Goal: Transaction & Acquisition: Book appointment/travel/reservation

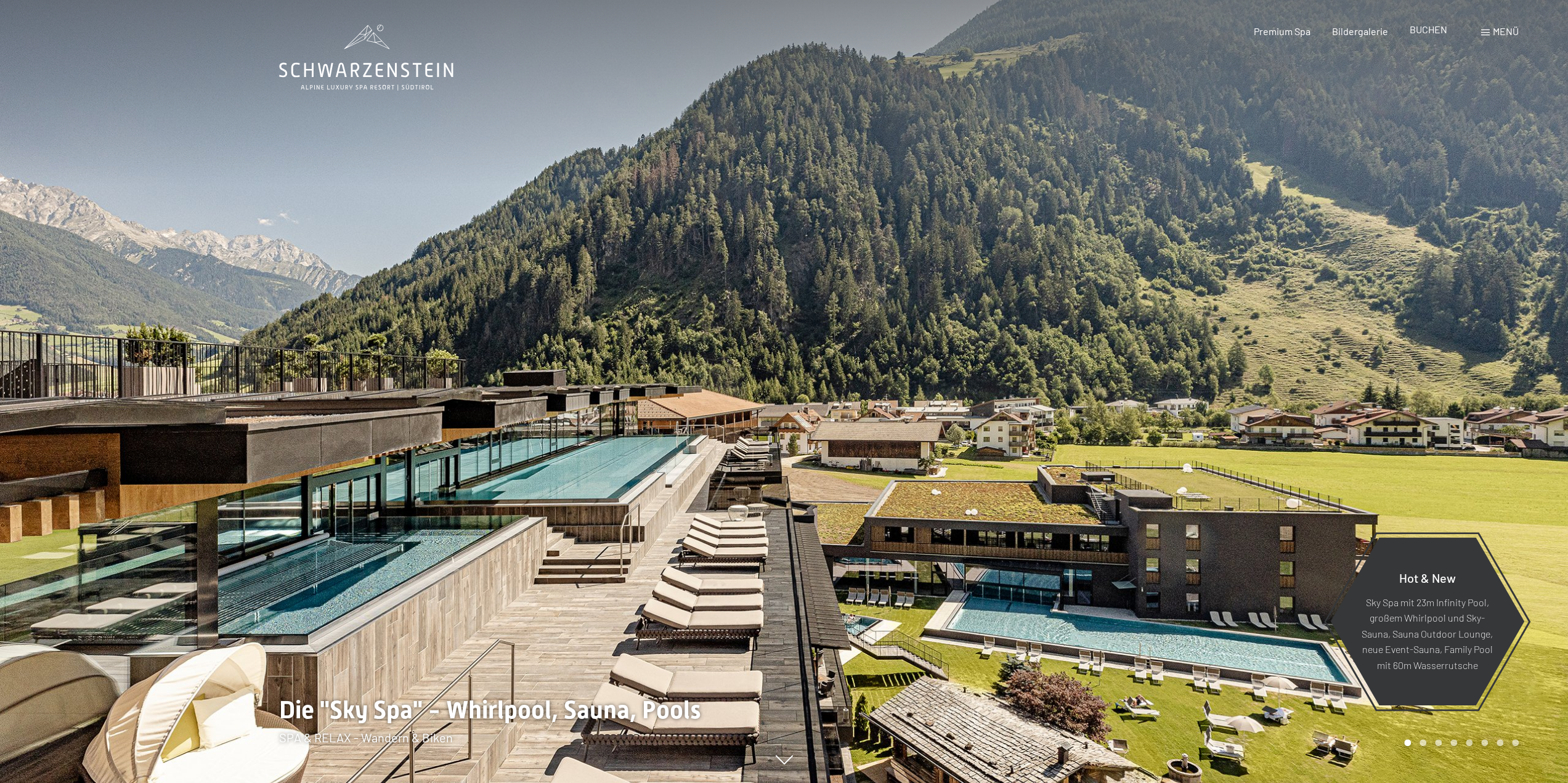
click at [1422, 33] on span "BUCHEN" at bounding box center [1429, 29] width 38 height 12
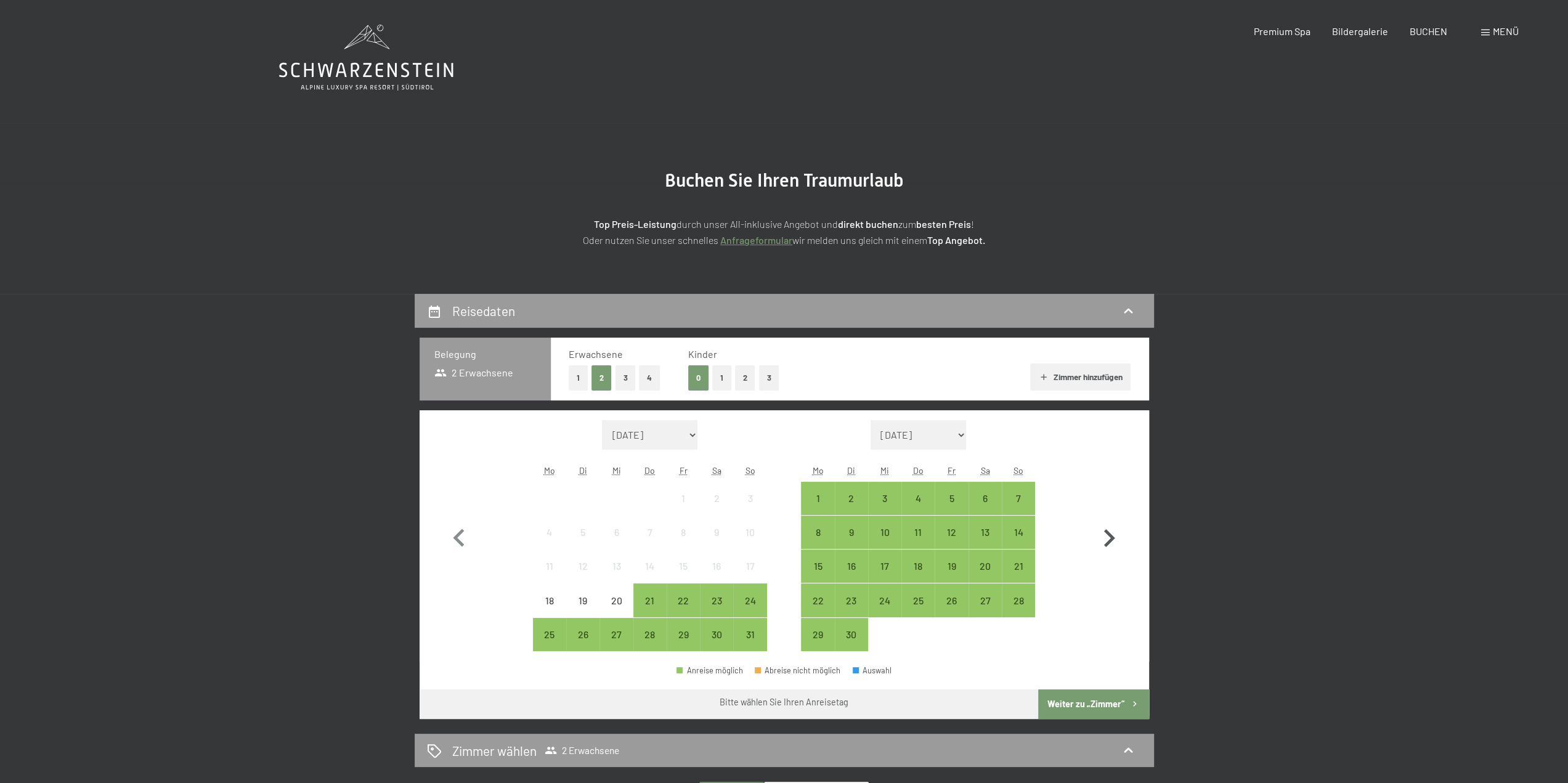
click at [1114, 537] on icon "button" at bounding box center [1110, 538] width 36 height 36
select select "[DATE]"
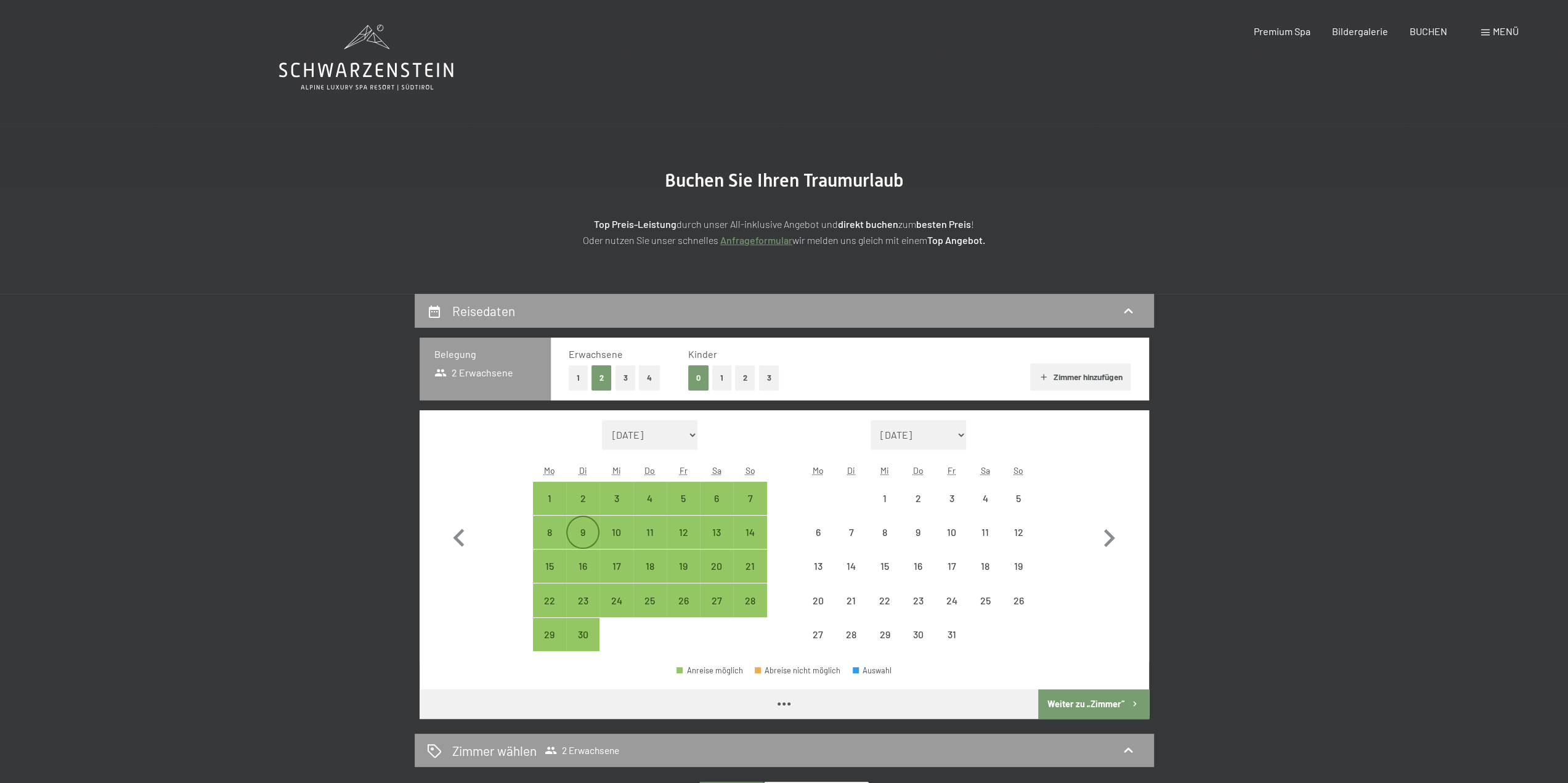
select select "[DATE]"
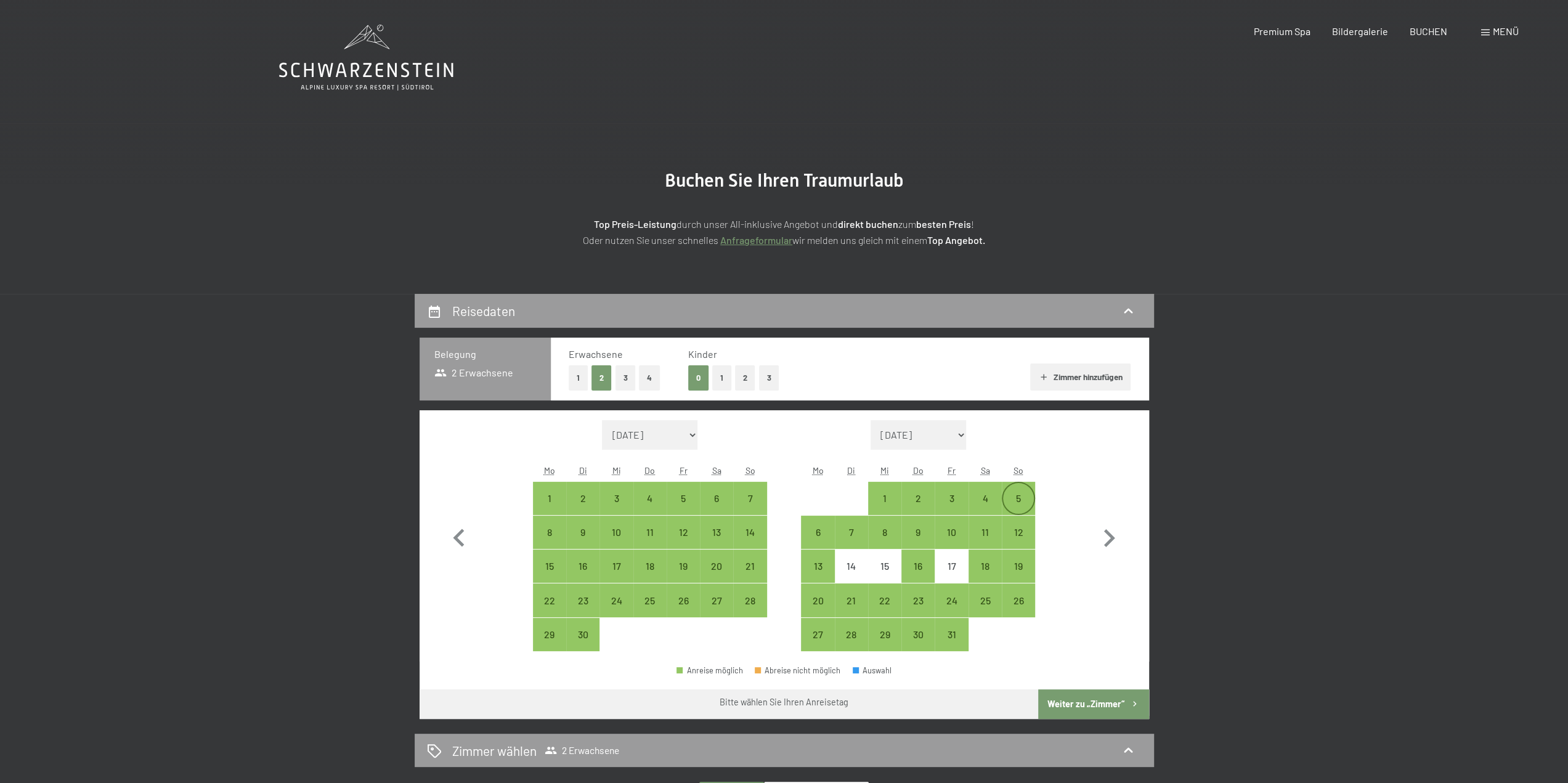
click at [1017, 498] on div "5" at bounding box center [1018, 509] width 31 height 31
select select "[DATE]"
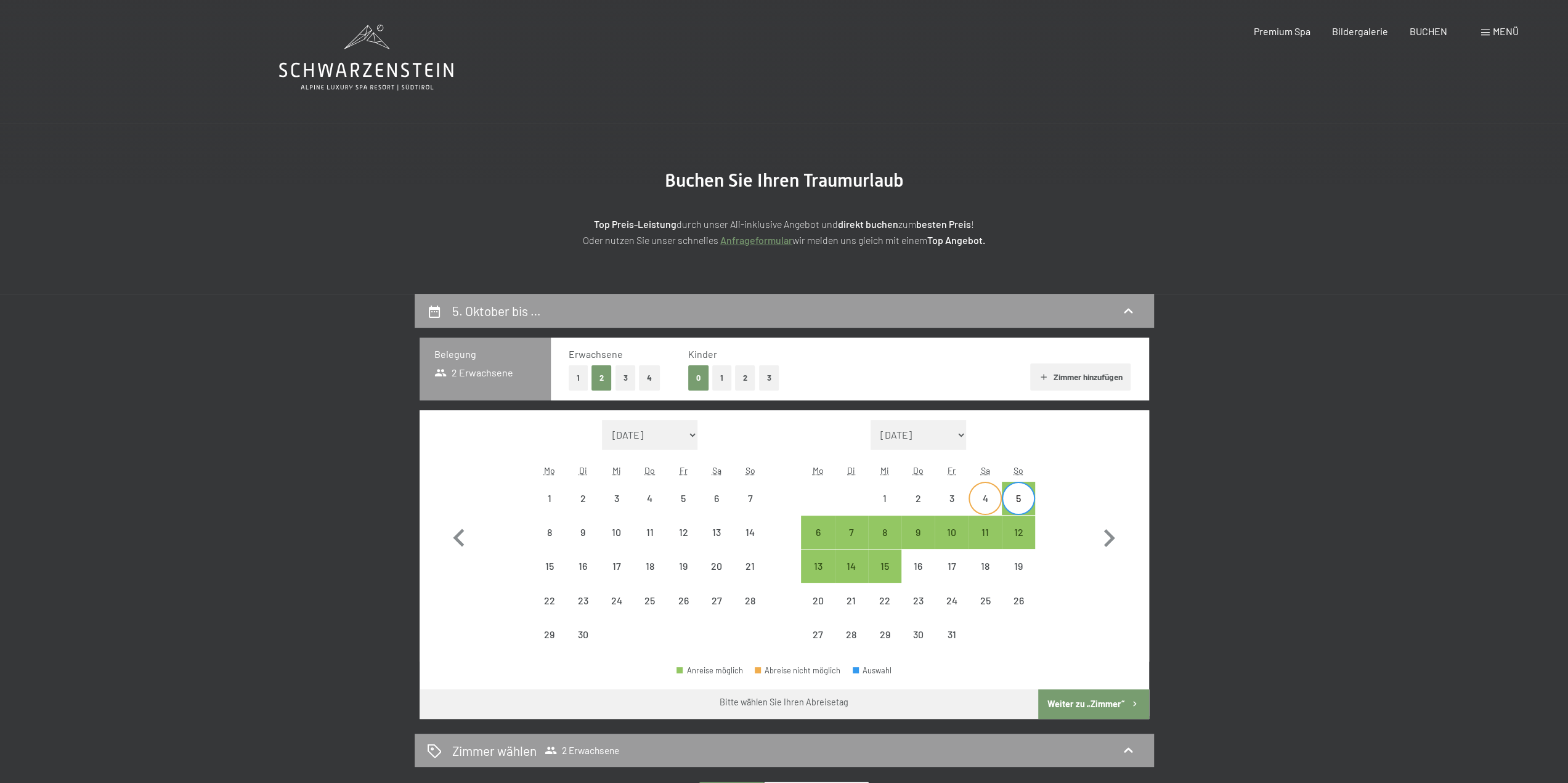
click at [994, 499] on div "4" at bounding box center [985, 509] width 31 height 31
select select "[DATE]"
click at [918, 530] on div "9" at bounding box center [918, 542] width 31 height 31
select select "[DATE]"
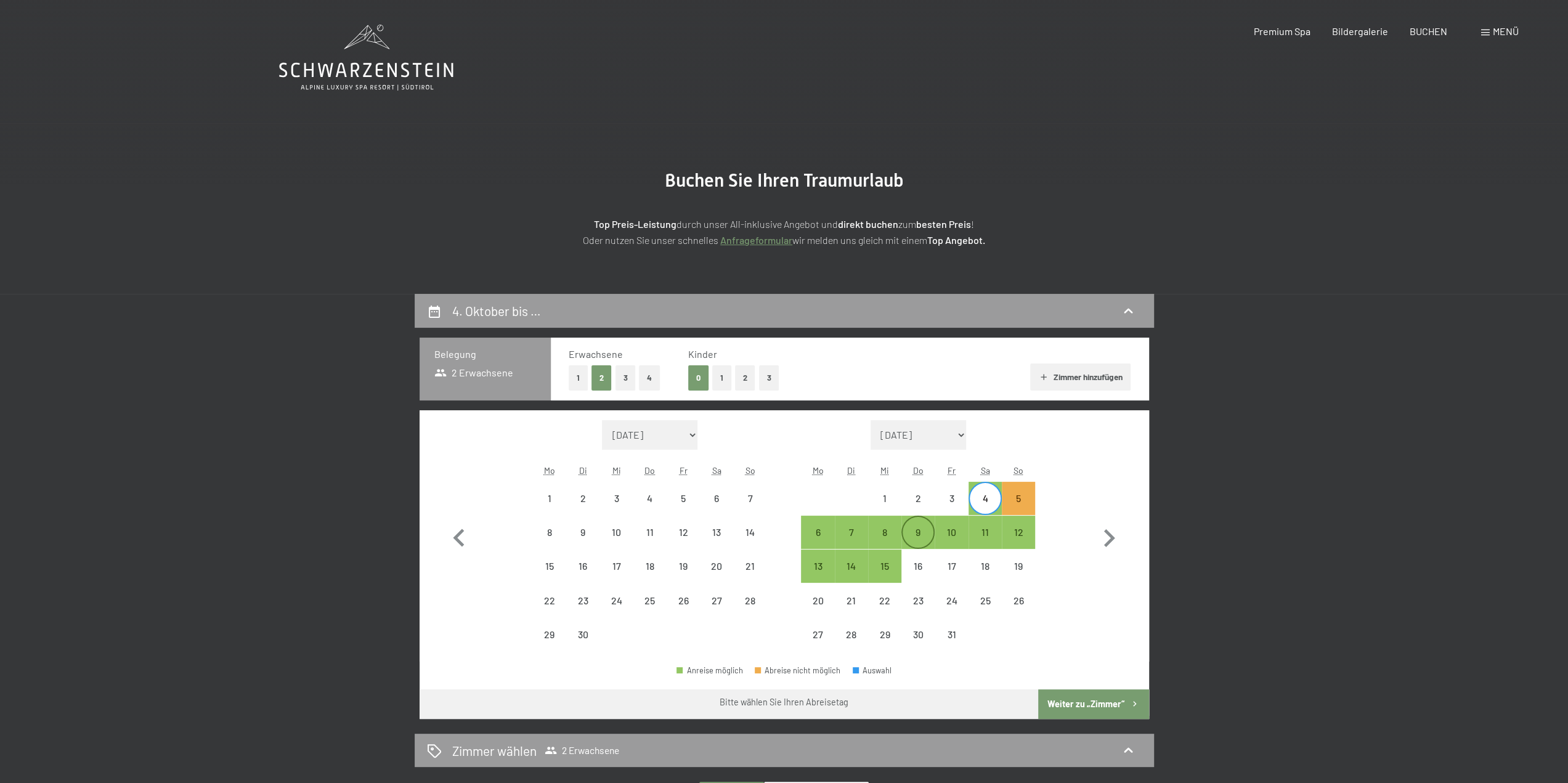
select select "[DATE]"
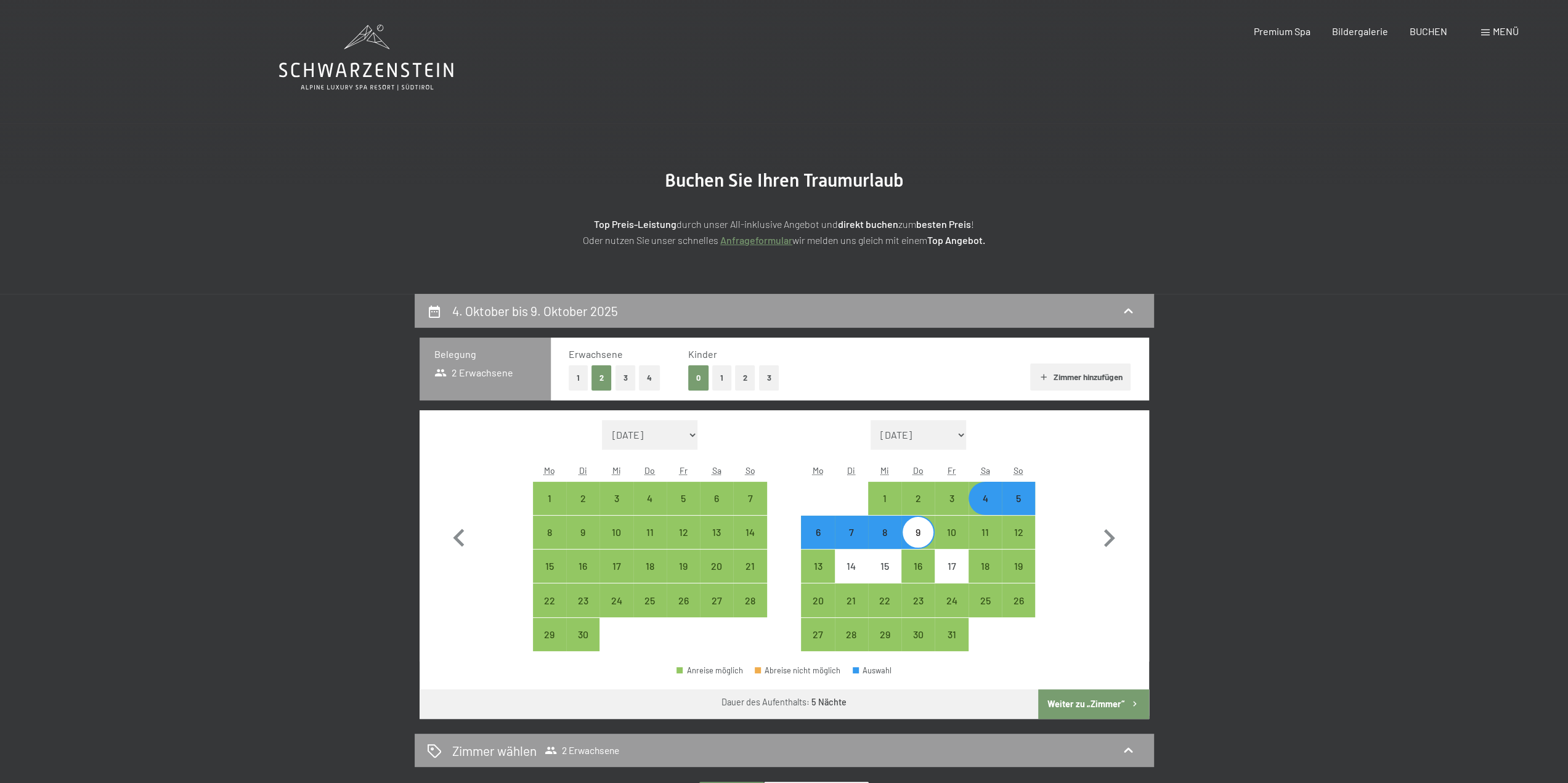
click at [1072, 702] on button "Weiter zu „Zimmer“" at bounding box center [1093, 705] width 110 height 30
select select "[DATE]"
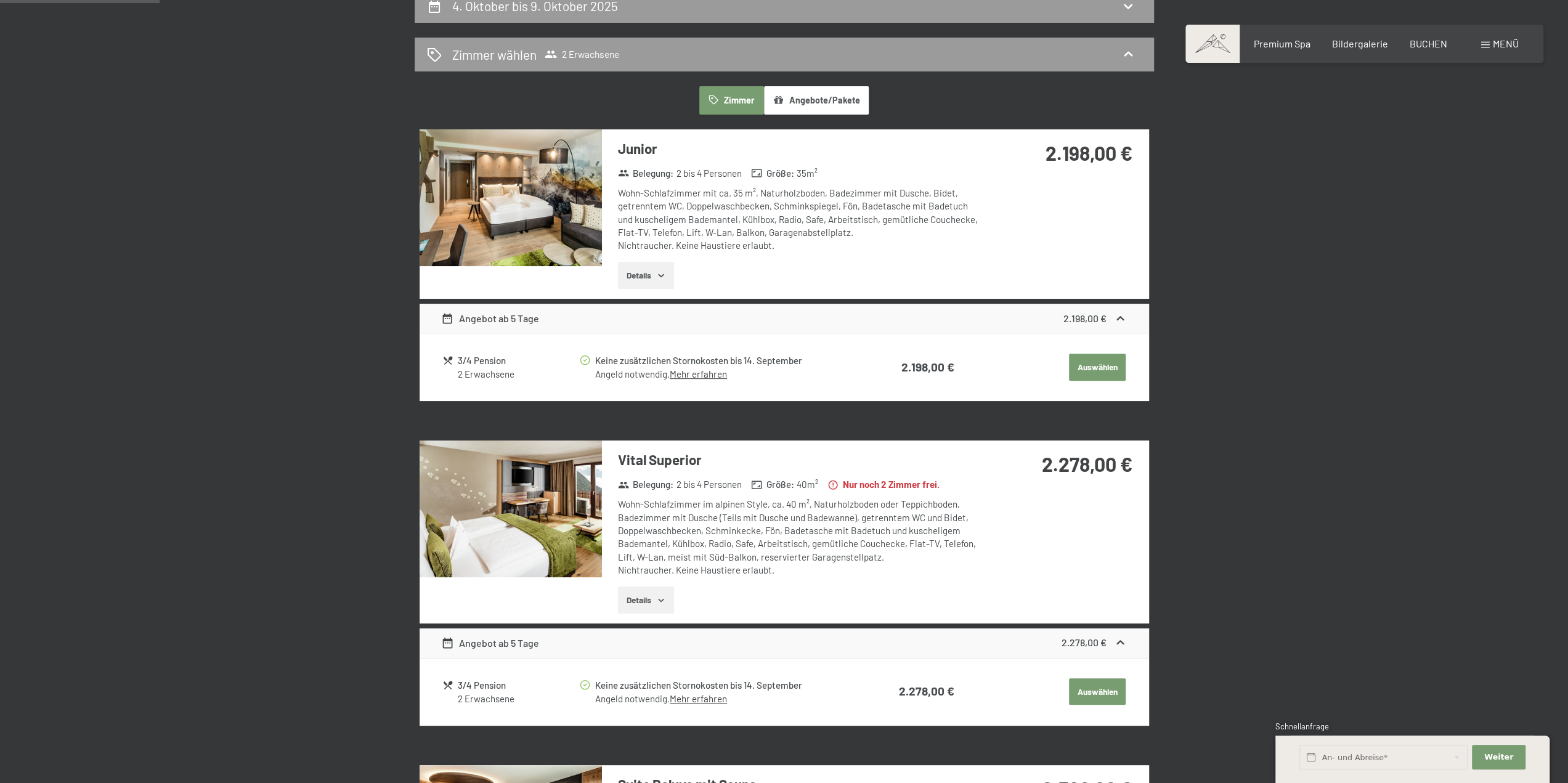
scroll to position [294, 0]
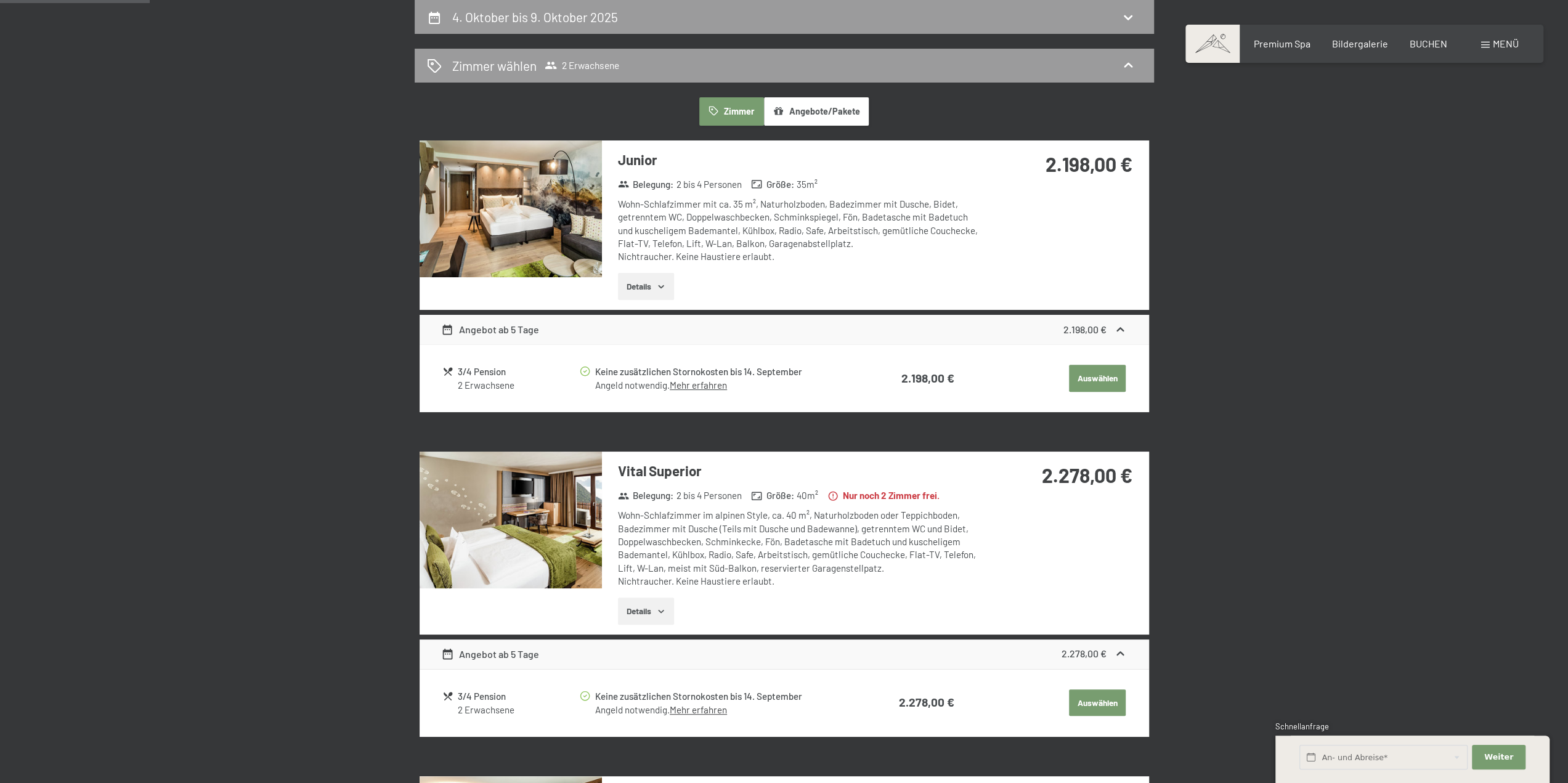
click at [664, 288] on icon "button" at bounding box center [661, 286] width 10 height 10
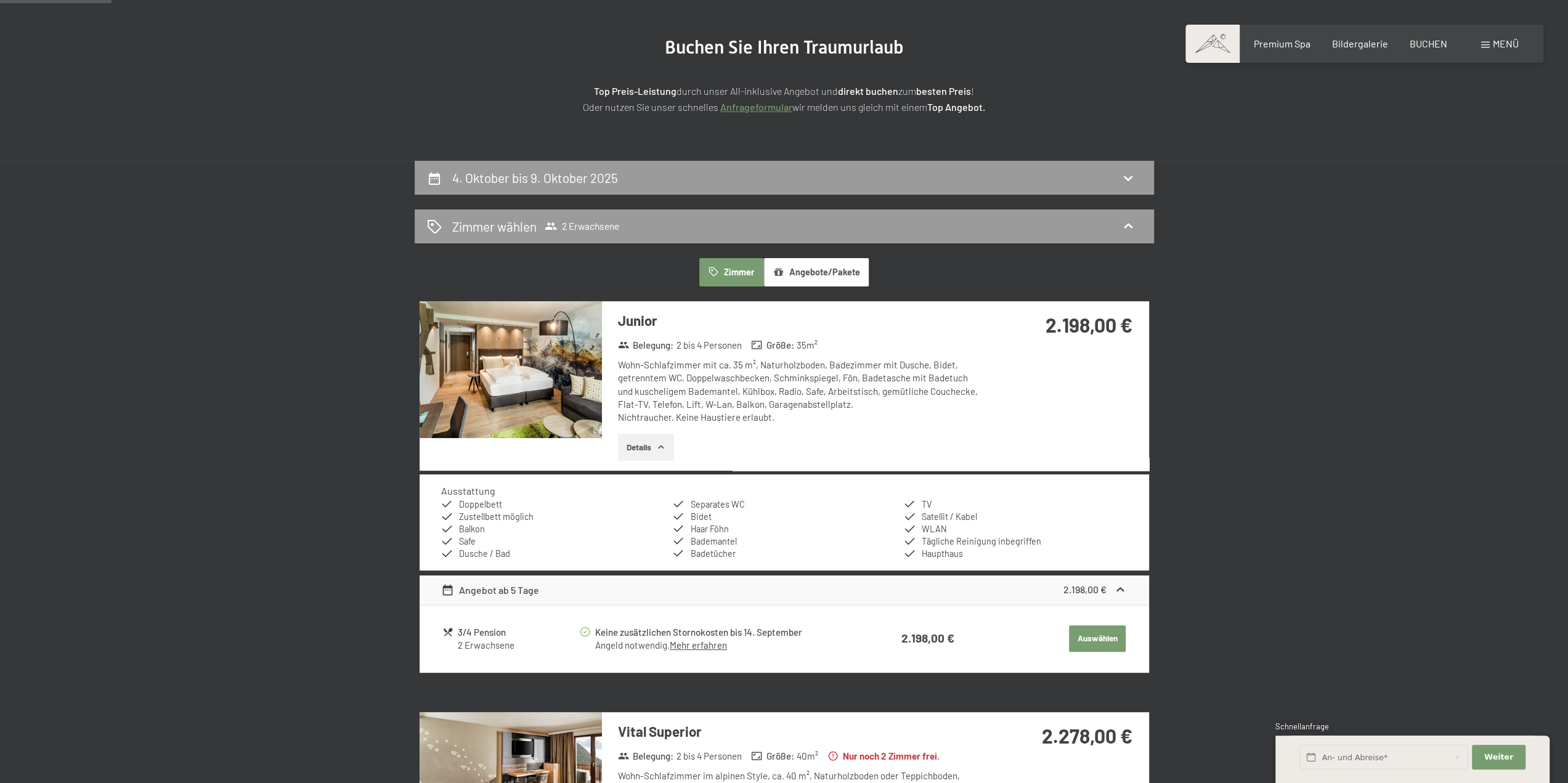
scroll to position [0, 0]
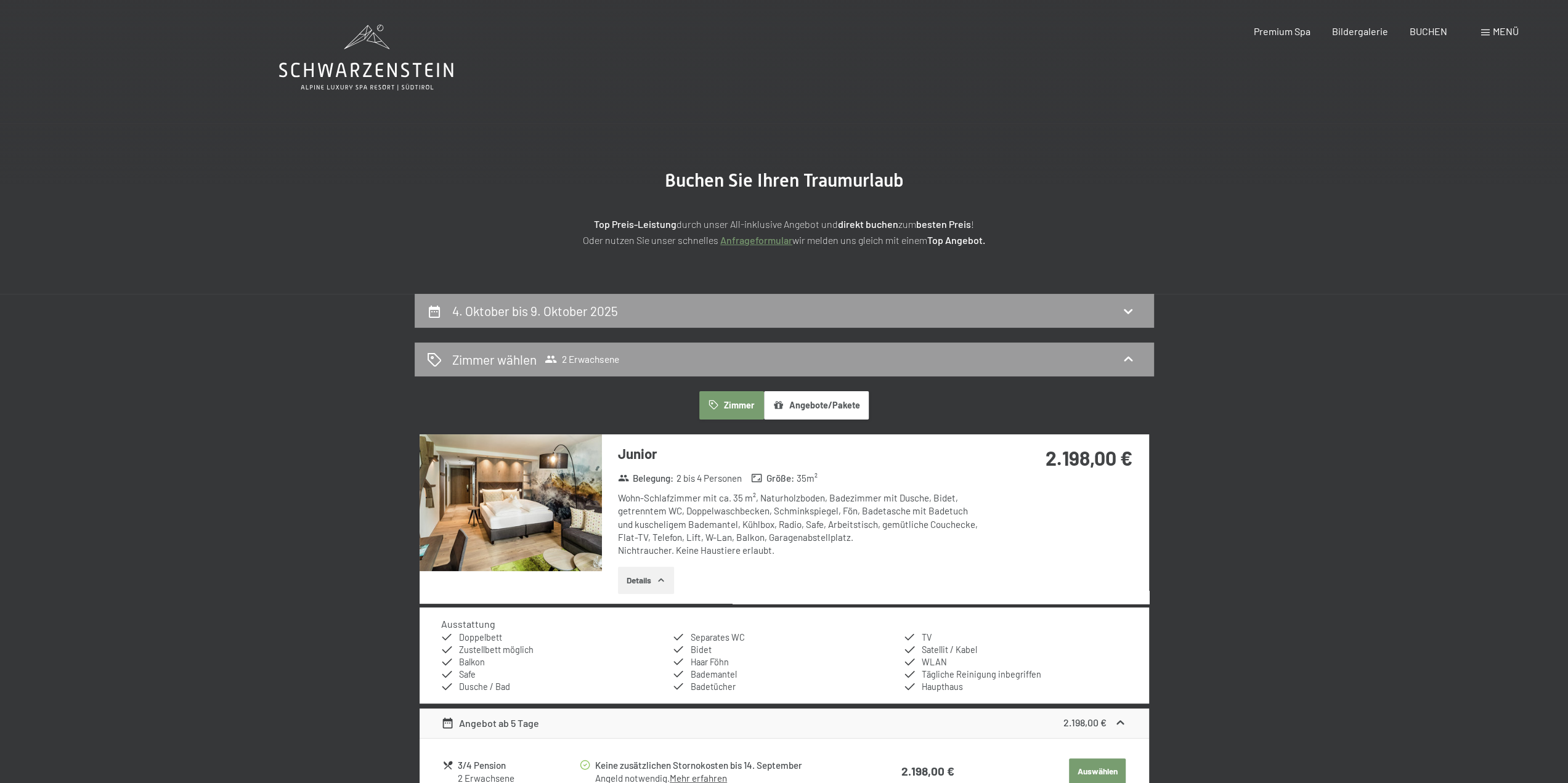
click at [820, 401] on button "Angebote/Pakete" at bounding box center [817, 405] width 105 height 28
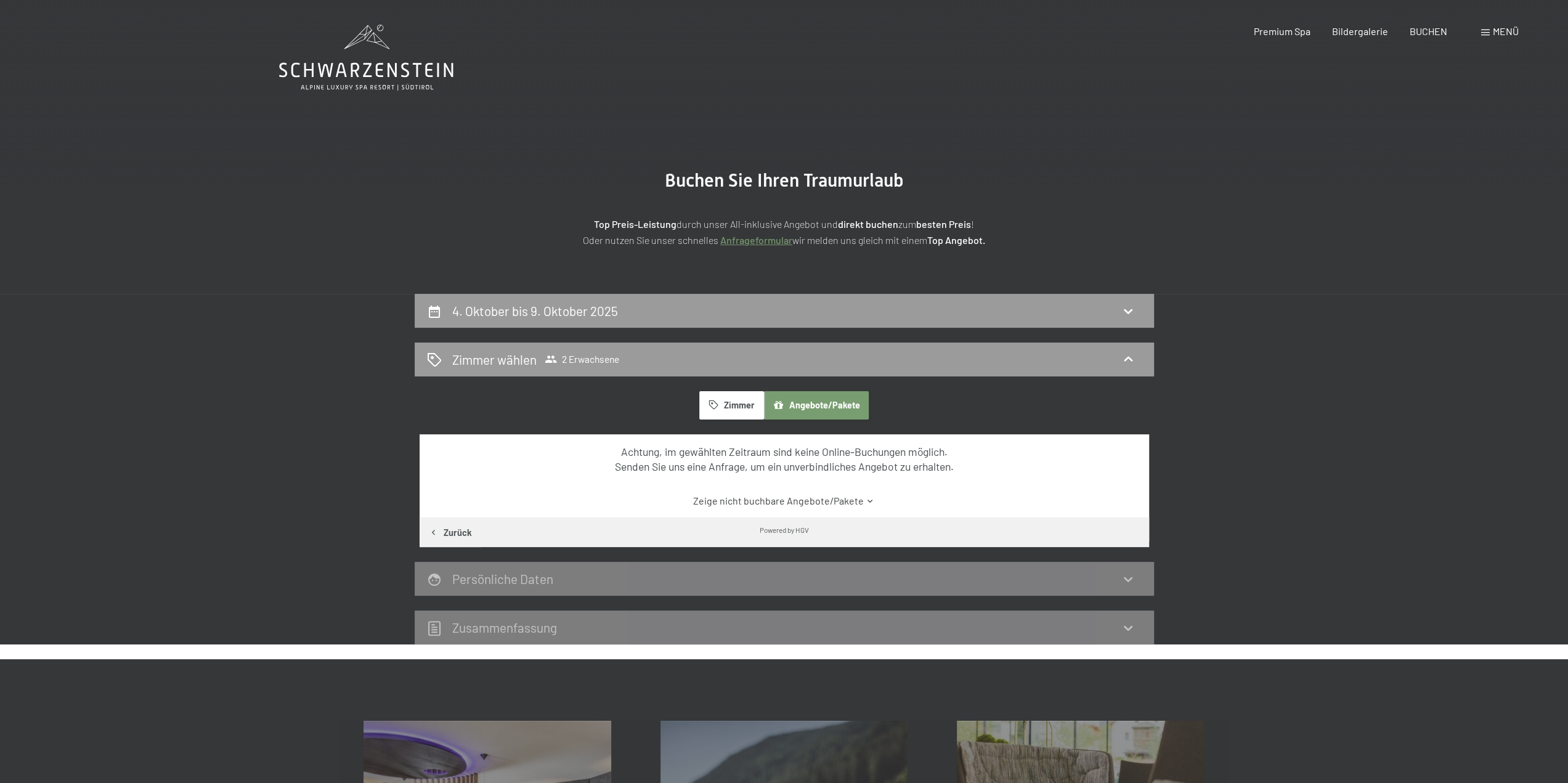
click at [809, 502] on link "Zeige nicht buchbare Angebote/Pakete" at bounding box center [784, 501] width 686 height 13
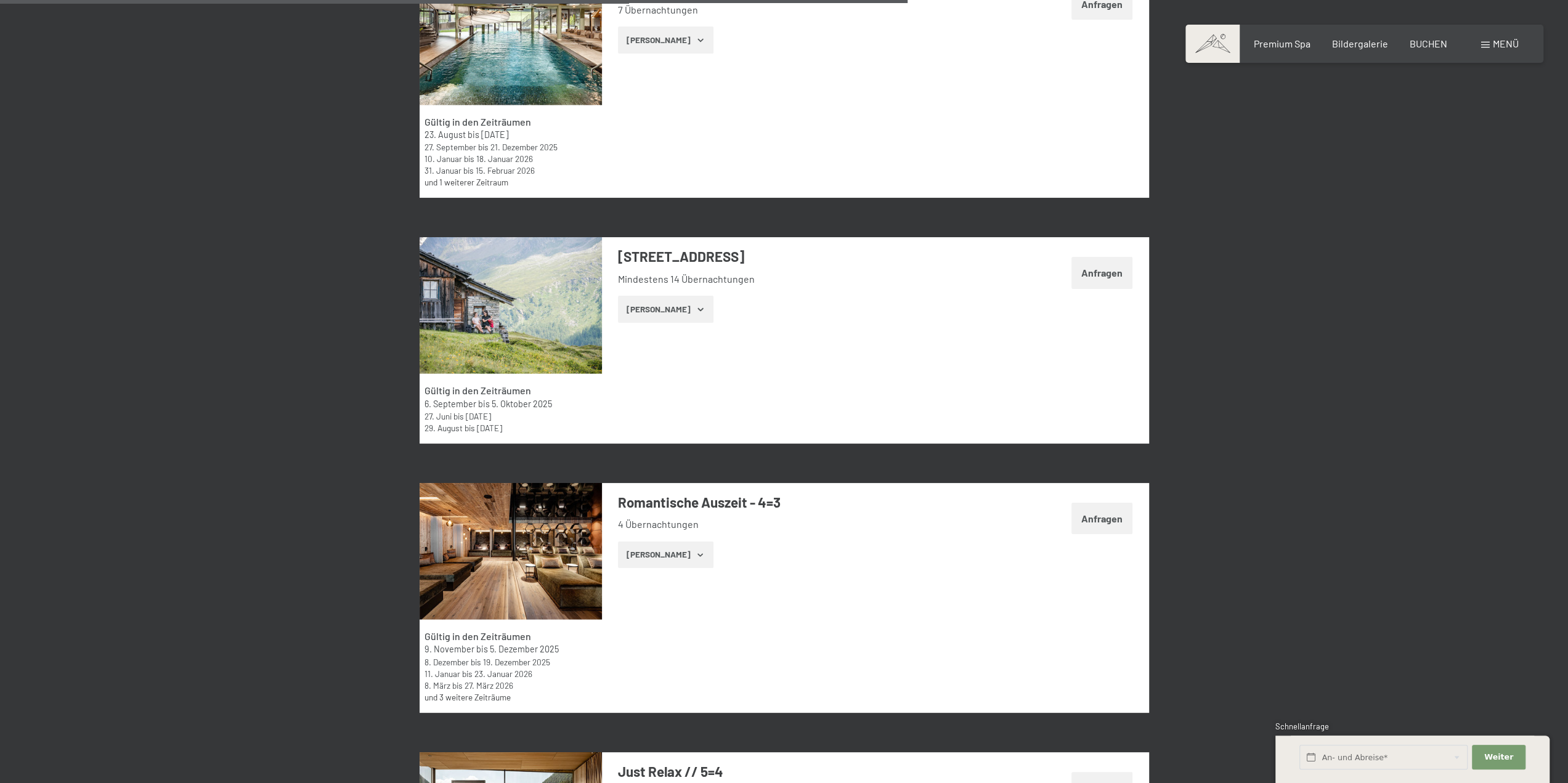
scroll to position [2157, 0]
